Goal: Obtain resource: Download file/media

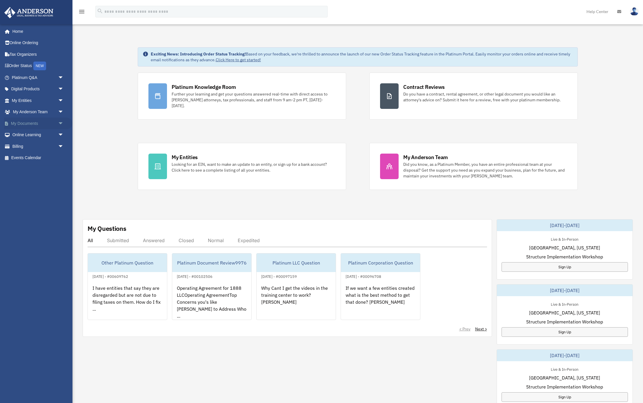
click at [32, 123] on link "My Documents arrow_drop_down" at bounding box center [38, 123] width 68 height 12
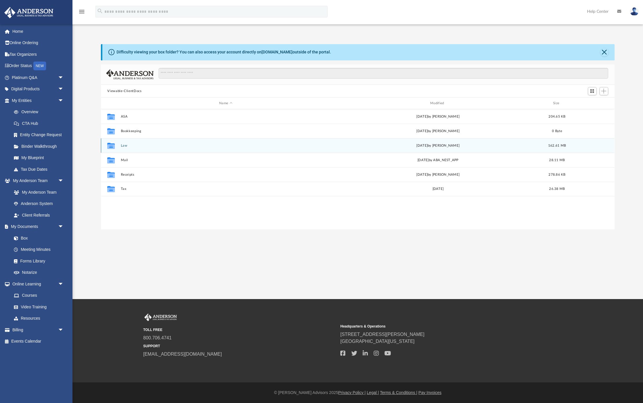
click at [130, 146] on button "Law" at bounding box center [226, 146] width 210 height 4
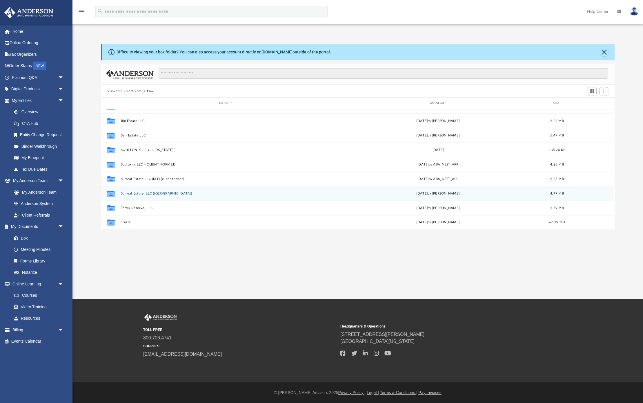
scroll to position [170, 0]
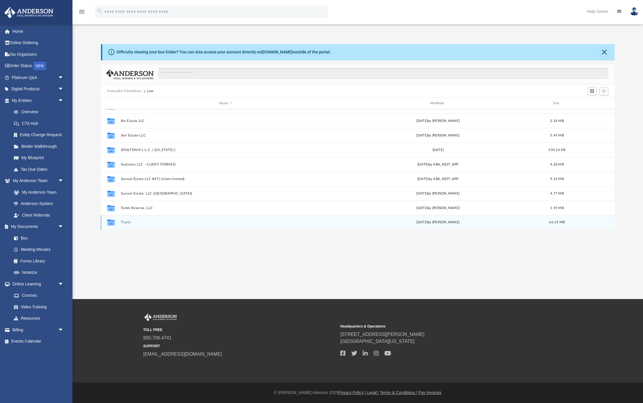
click at [129, 223] on button "Trusts" at bounding box center [226, 222] width 210 height 4
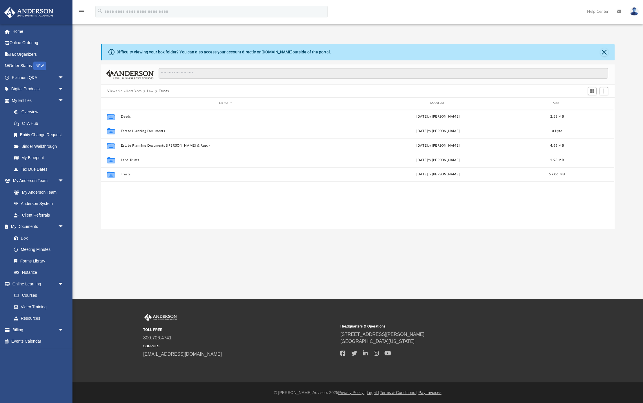
scroll to position [0, 0]
click at [136, 163] on div "Collaborated Folder Land Trusts [DATE] by [PERSON_NAME] 1.93 MB" at bounding box center [358, 160] width 514 height 15
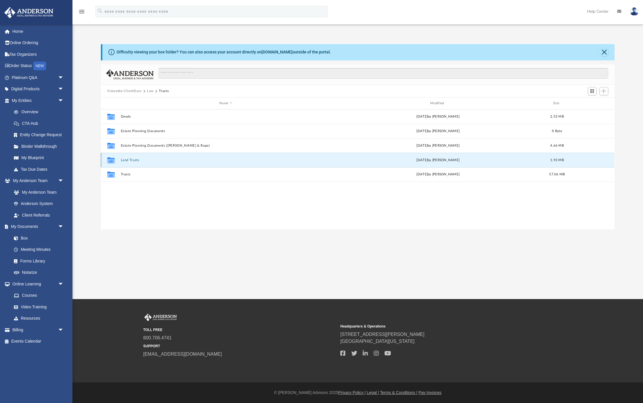
click at [138, 158] on button "Land Trusts" at bounding box center [226, 160] width 210 height 4
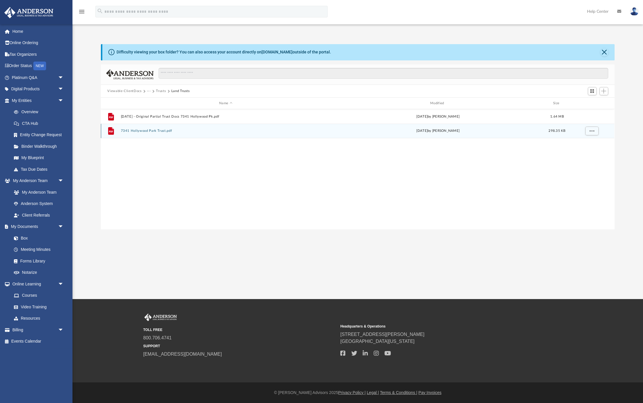
click at [161, 131] on button "7341 Hollywood Park Trust.pdf" at bounding box center [226, 131] width 210 height 4
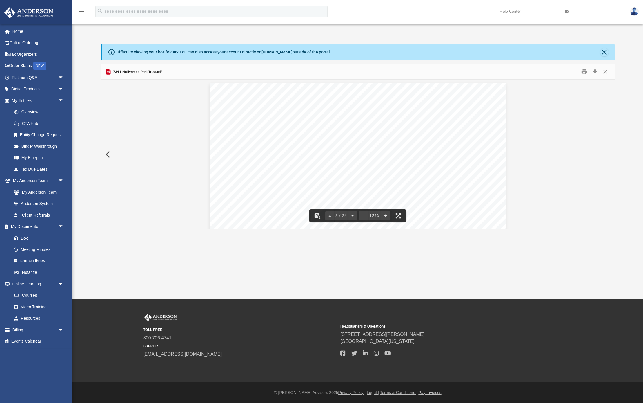
scroll to position [801, 0]
click at [593, 71] on button "Download" at bounding box center [595, 71] width 10 height 9
click at [593, 72] on button "Download" at bounding box center [595, 71] width 10 height 9
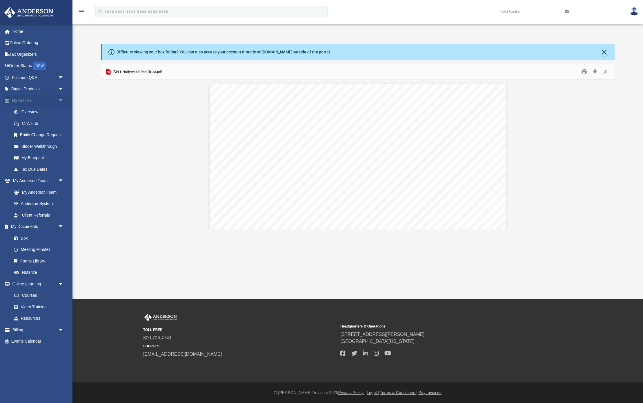
click at [27, 101] on link "My Entities arrow_drop_down" at bounding box center [38, 101] width 68 height 12
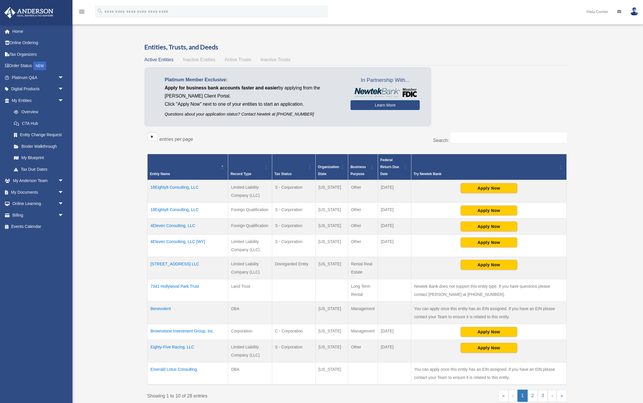
click at [179, 285] on td "7341 Hollywood Park Trust" at bounding box center [188, 290] width 81 height 22
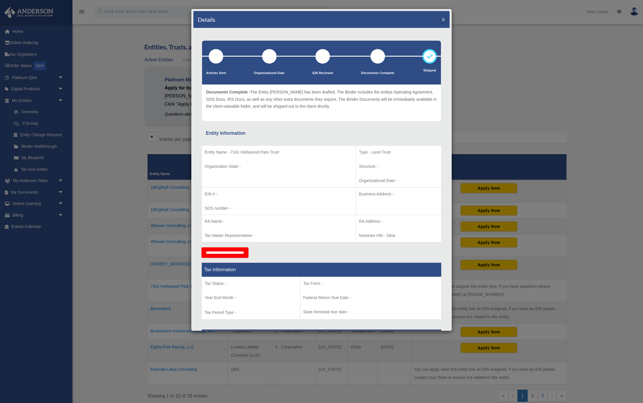
click at [442, 17] on button "×" at bounding box center [444, 19] width 4 height 6
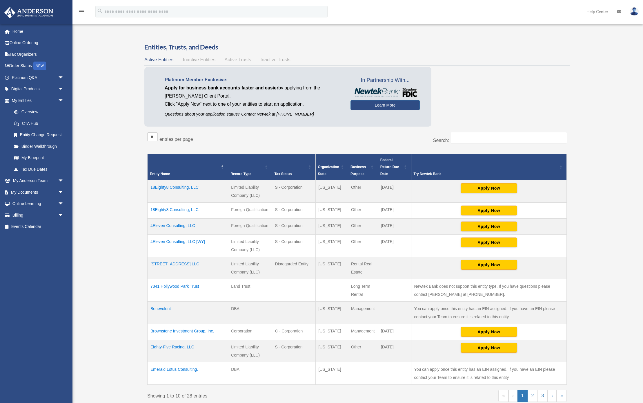
click at [188, 264] on td "[STREET_ADDRESS] LLC" at bounding box center [188, 267] width 81 height 22
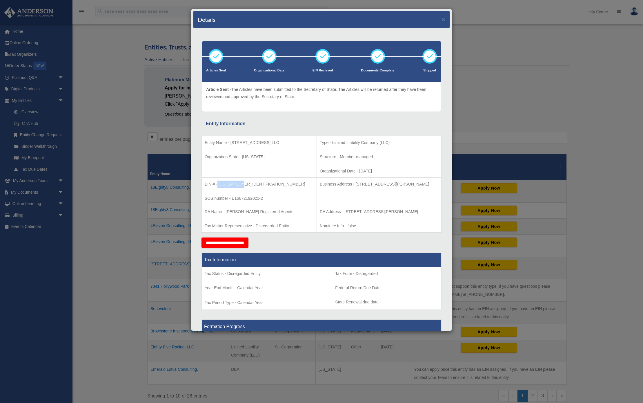
drag, startPoint x: 217, startPoint y: 183, endPoint x: 239, endPoint y: 184, distance: 22.1
click at [243, 182] on p "EIN # - 87-2066218" at bounding box center [259, 183] width 109 height 7
copy p "87-2066218"
drag, startPoint x: 598, startPoint y: 67, endPoint x: 593, endPoint y: 66, distance: 5.3
click at [597, 66] on div "Details × Articles Sent Organizational Date" at bounding box center [321, 201] width 643 height 403
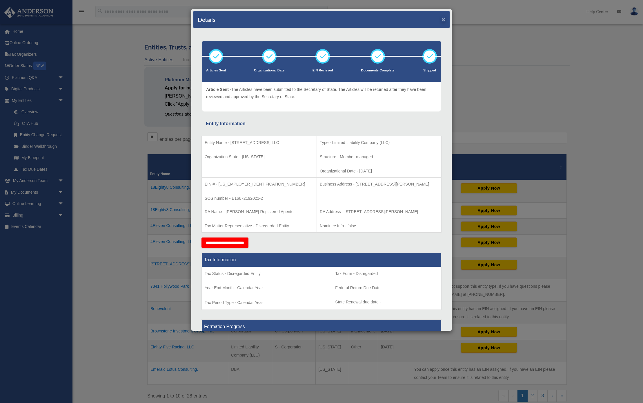
click at [444, 20] on button "×" at bounding box center [444, 19] width 4 height 6
